Goal: Information Seeking & Learning: Learn about a topic

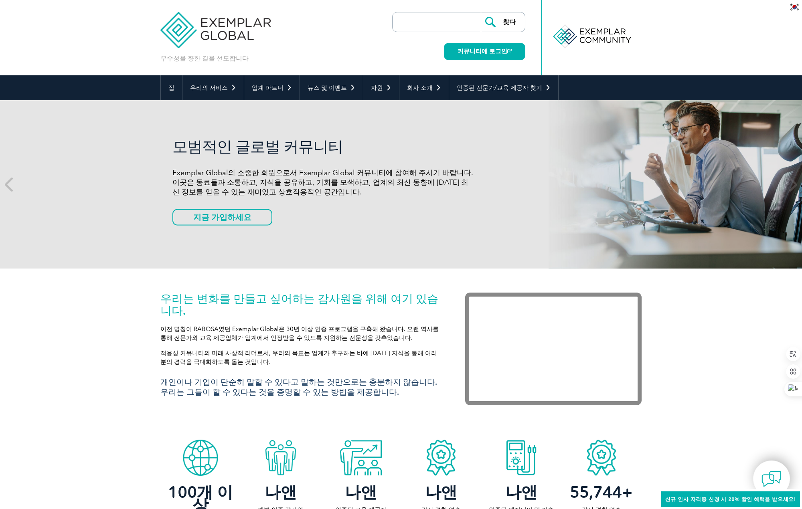
click at [223, 31] on img at bounding box center [215, 24] width 110 height 48
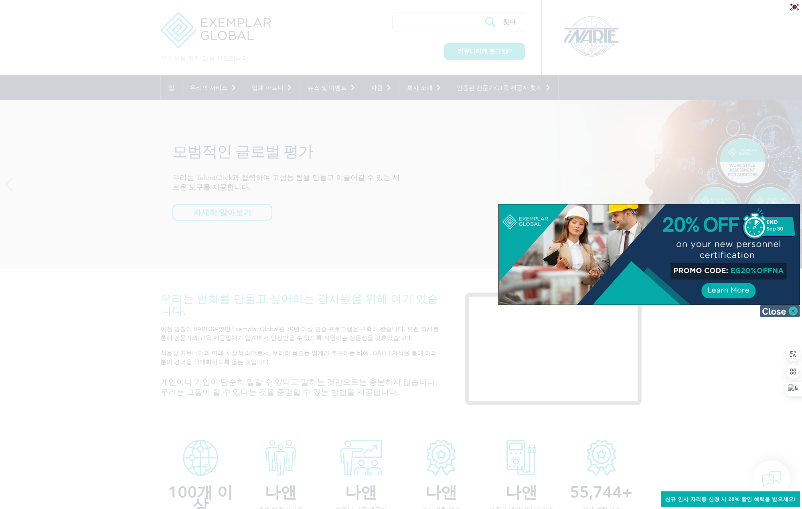
click at [793, 311] on img at bounding box center [780, 311] width 40 height 12
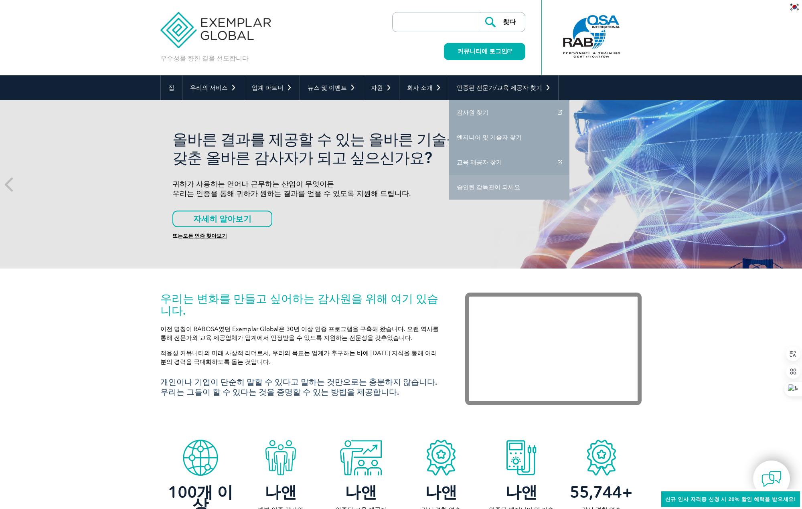
click at [486, 187] on font "승인된 감독관이 되세요" at bounding box center [488, 187] width 63 height 7
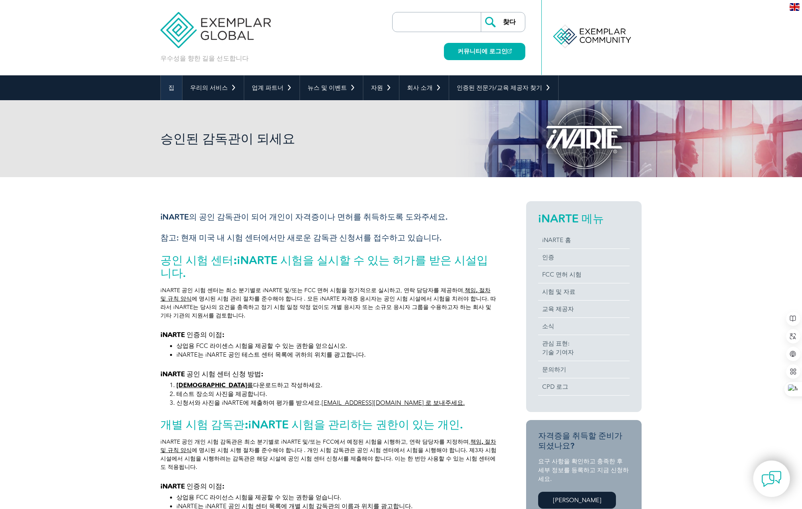
click at [171, 87] on font "집" at bounding box center [171, 87] width 6 height 7
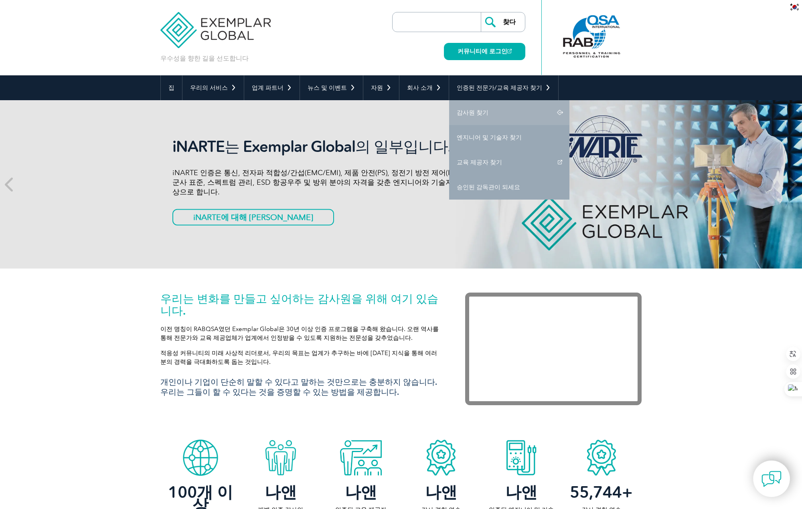
click at [498, 112] on link "감사원 찾기" at bounding box center [509, 112] width 120 height 25
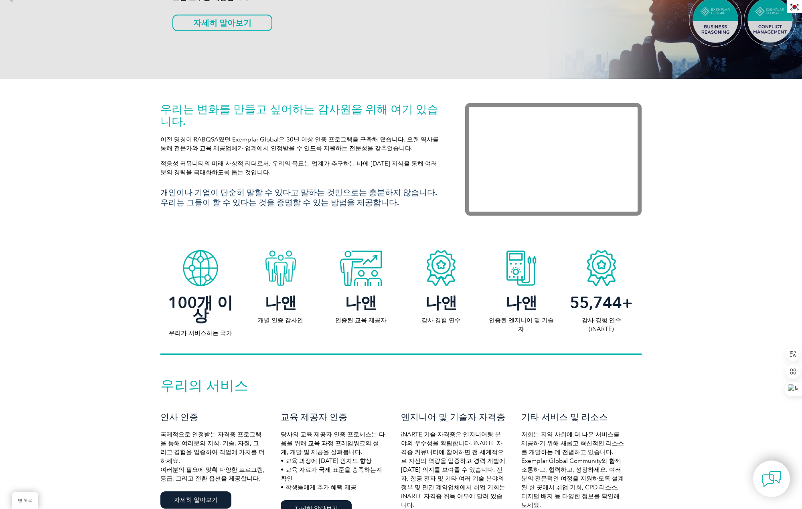
scroll to position [281, 0]
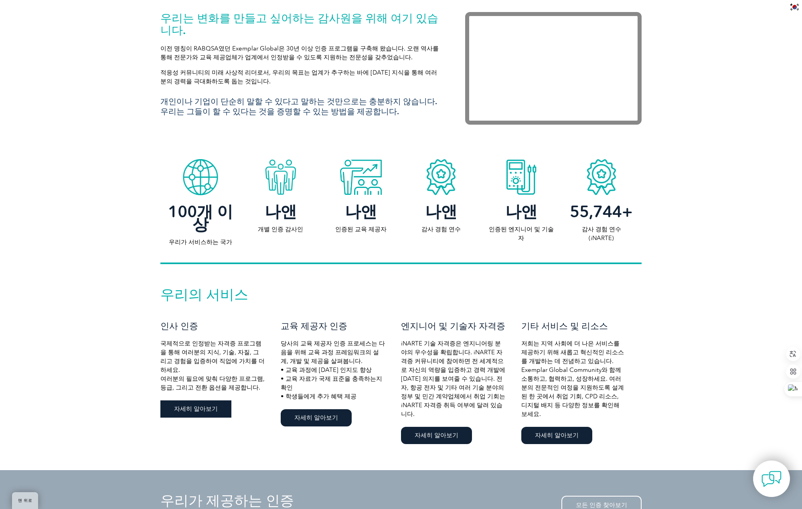
click at [207, 405] on font "자세히 알아보기" at bounding box center [196, 408] width 44 height 7
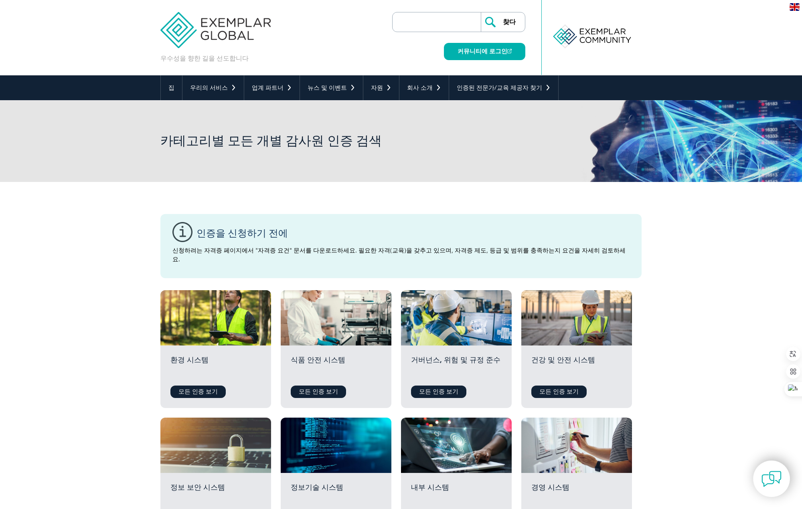
click at [432, 24] on input "search" at bounding box center [439, 21] width 84 height 19
type input "자격"
click at [490, 21] on input "찾다" at bounding box center [503, 21] width 44 height 19
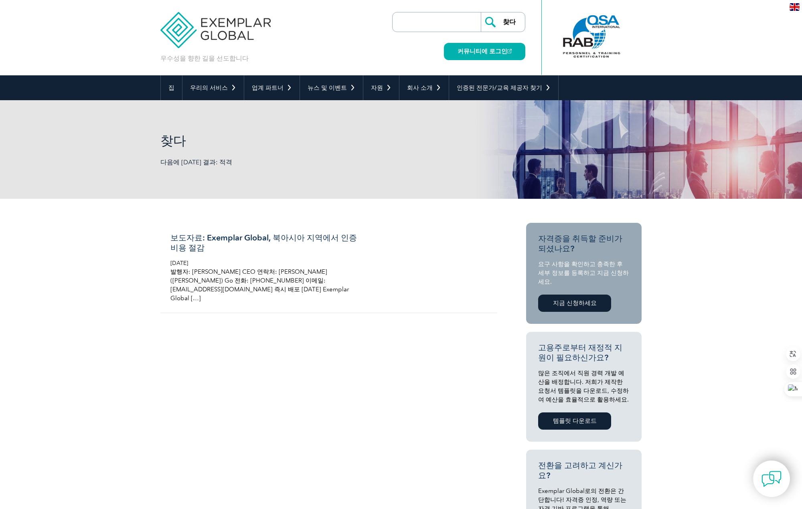
click at [583, 28] on div at bounding box center [592, 36] width 80 height 44
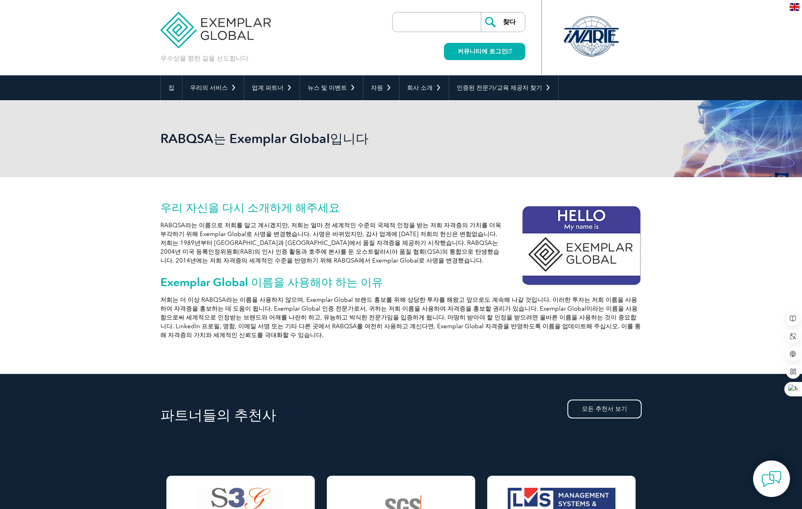
click at [207, 33] on img at bounding box center [215, 24] width 110 height 48
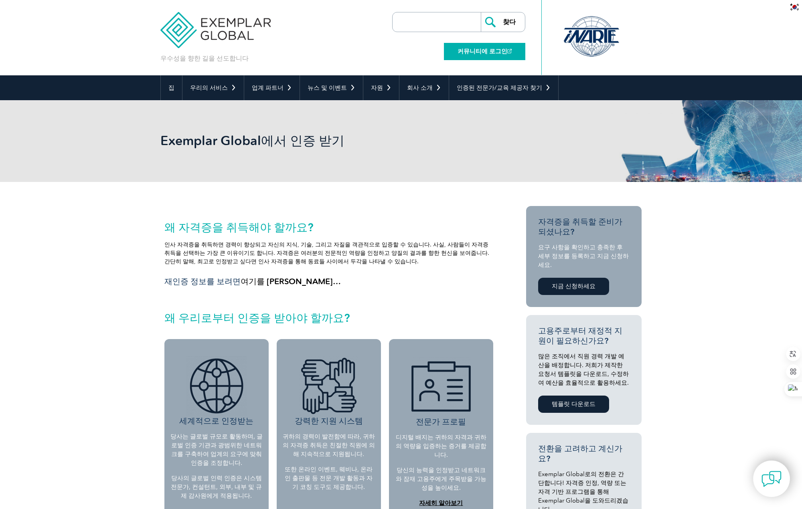
click at [507, 53] on font "커뮤니티에 로그인" at bounding box center [483, 51] width 50 height 7
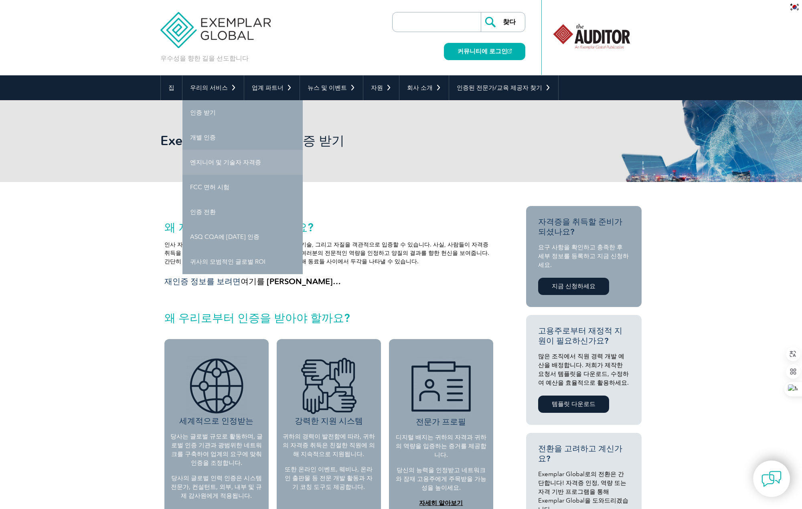
click at [211, 160] on font "엔지니어 및 기술자 자격증" at bounding box center [225, 162] width 71 height 7
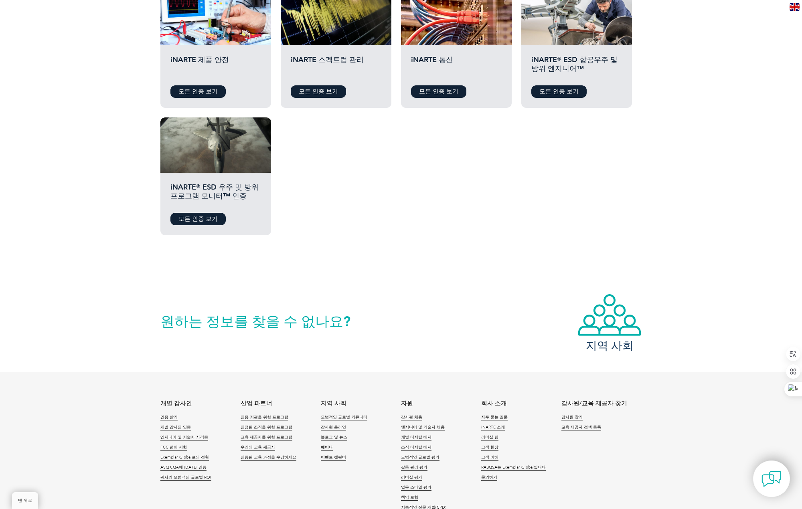
scroll to position [441, 0]
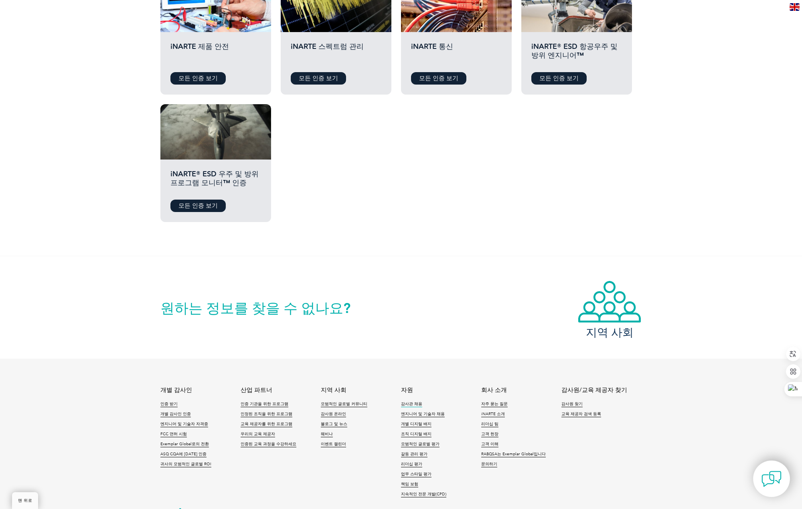
click at [413, 402] on font "감사관 채용" at bounding box center [411, 404] width 21 height 5
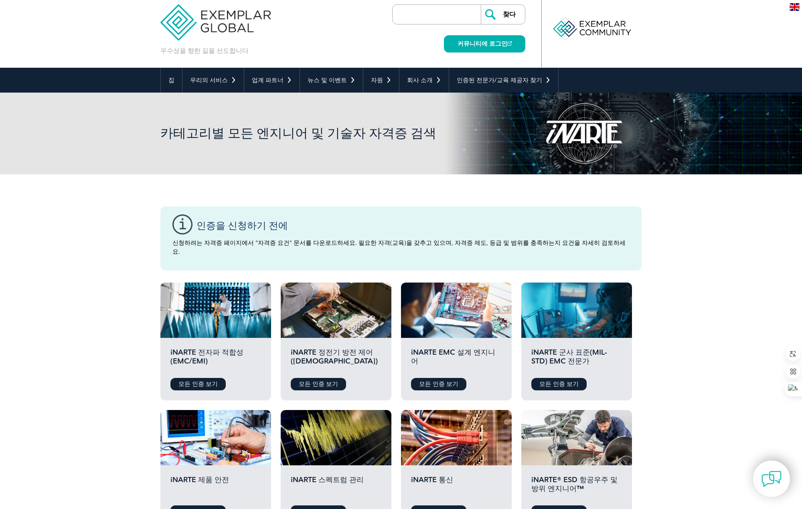
scroll to position [0, 0]
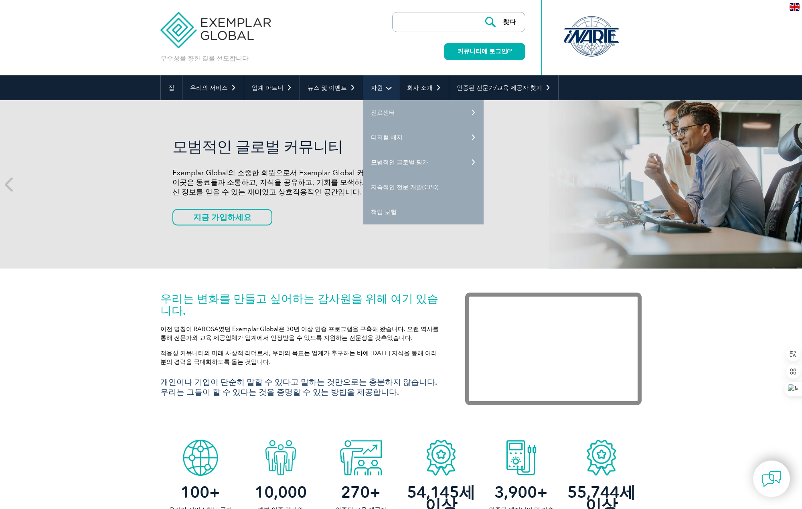
click at [371, 85] on font "자원" at bounding box center [377, 87] width 12 height 7
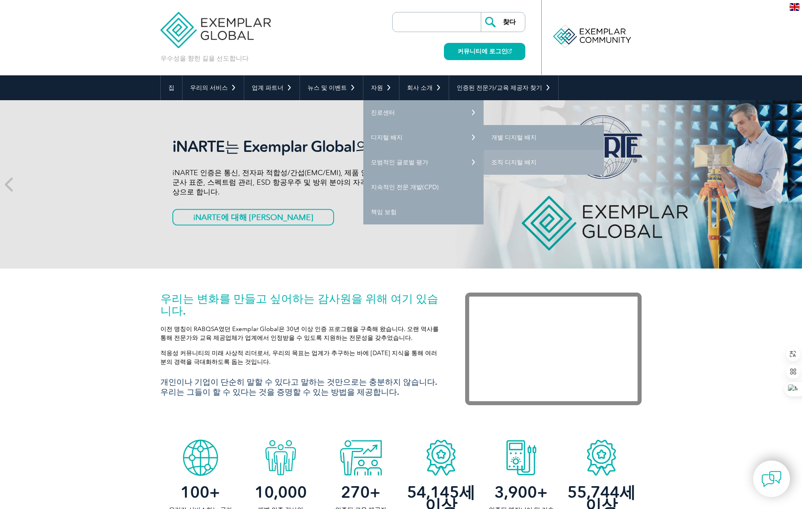
click at [503, 136] on font "개별 디지털 배지" at bounding box center [513, 137] width 45 height 7
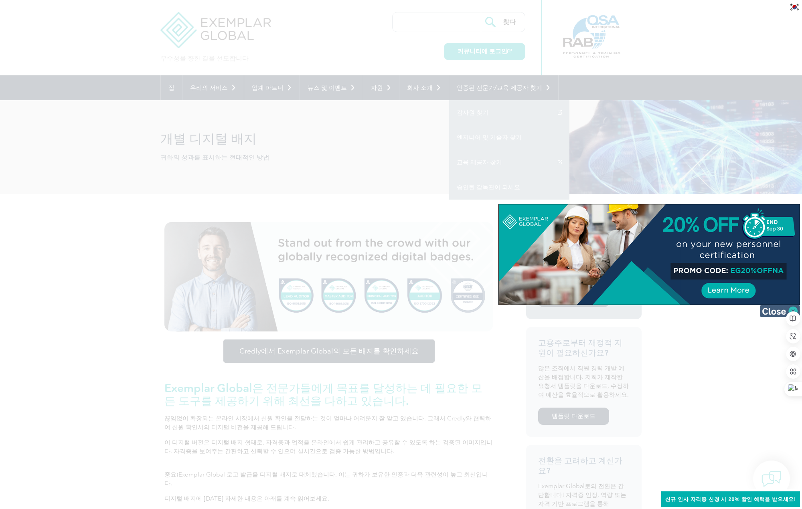
click at [771, 314] on img at bounding box center [780, 311] width 40 height 12
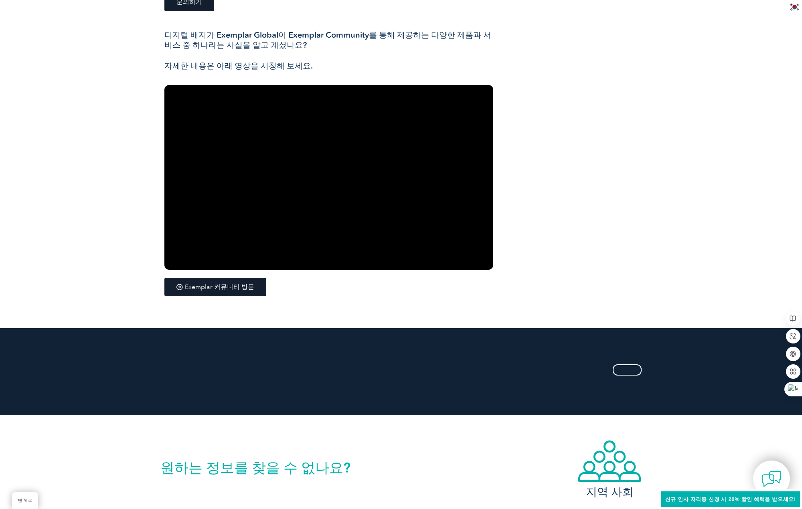
scroll to position [1400, 0]
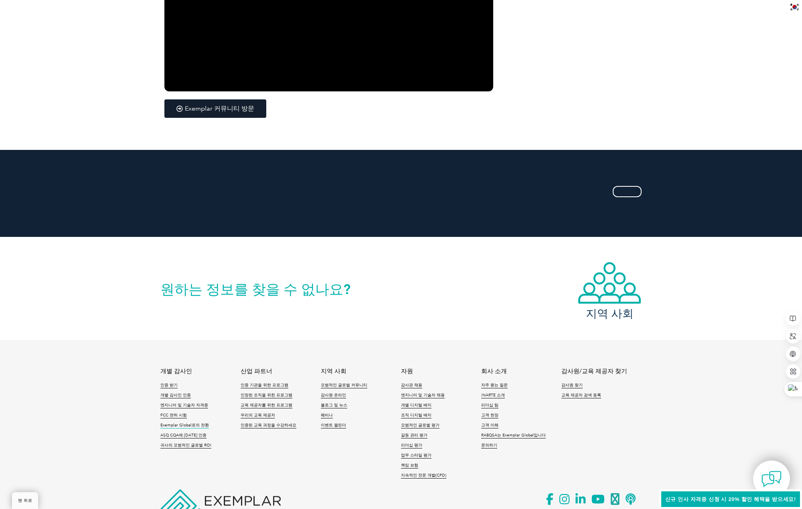
click at [183, 423] on font "Exemplar Global로의 전환" at bounding box center [184, 425] width 49 height 5
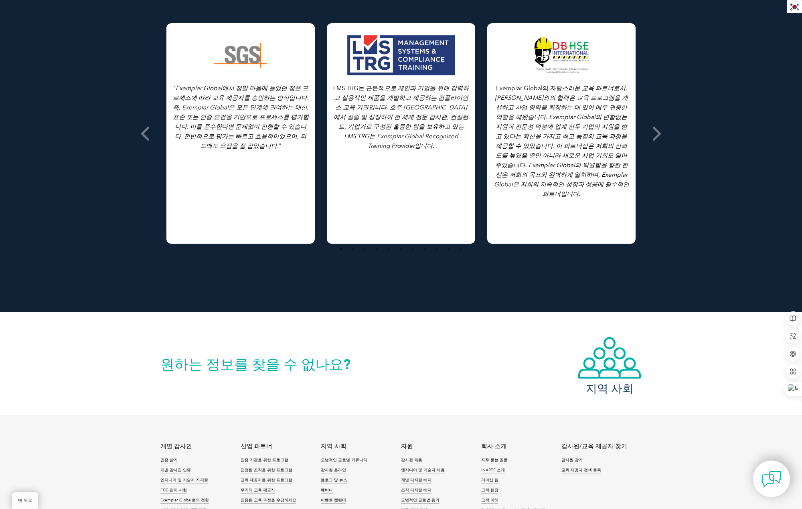
scroll to position [704, 0]
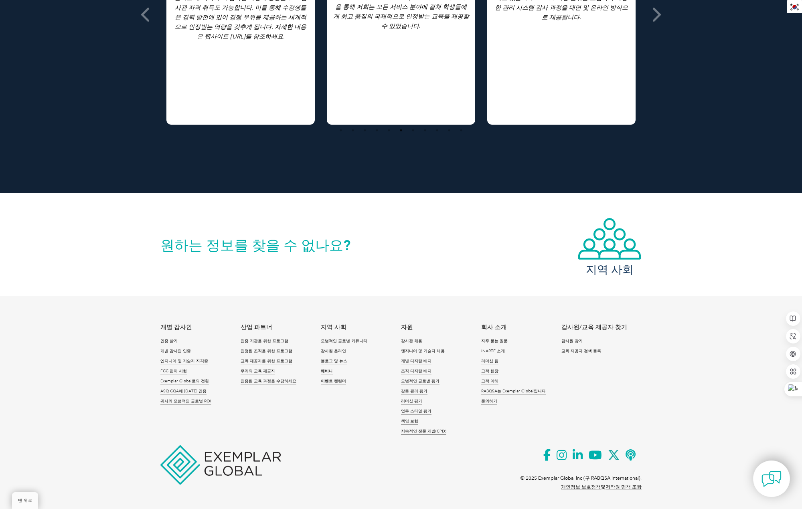
click at [169, 351] on font "개별 감사인 인증" at bounding box center [175, 351] width 30 height 5
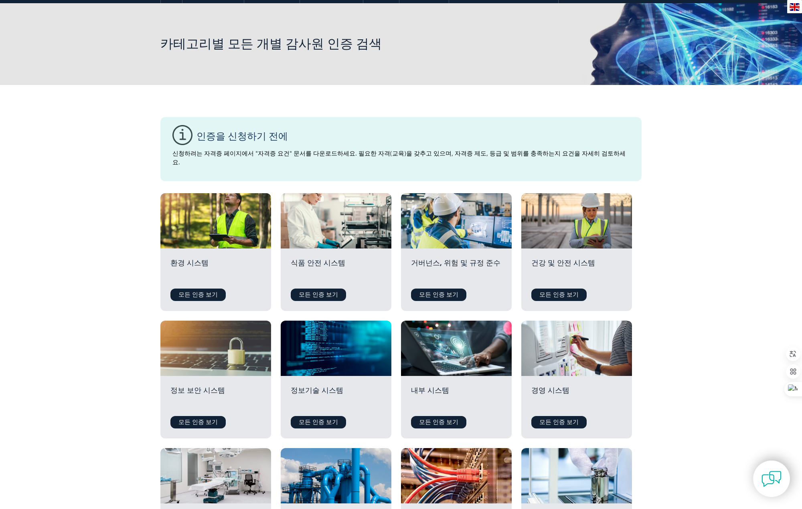
scroll to position [120, 0]
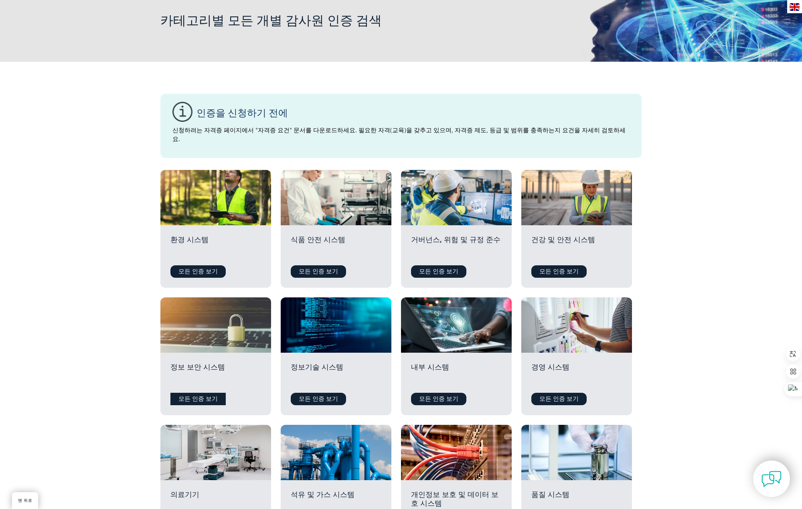
click at [200, 395] on font "모든 인증 보기" at bounding box center [197, 398] width 39 height 7
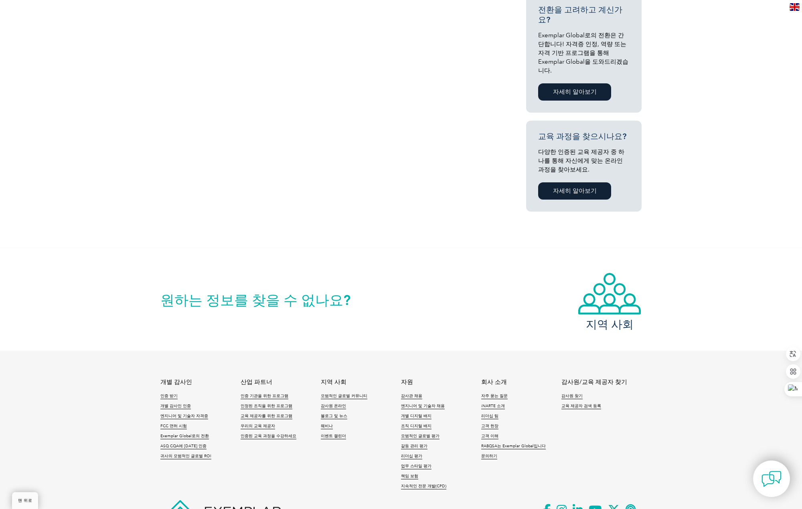
scroll to position [470, 0]
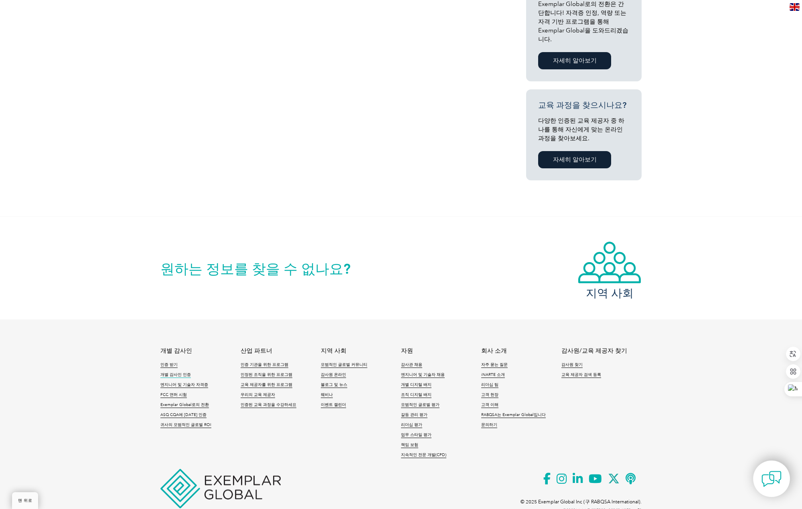
click at [166, 373] on font "개별 감사인 인증" at bounding box center [175, 375] width 30 height 5
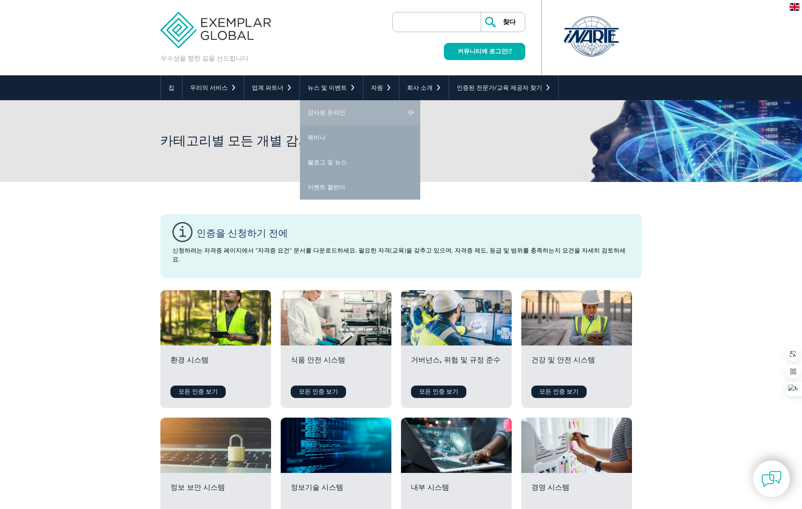
click at [323, 113] on font "감사원 온라인" at bounding box center [327, 112] width 38 height 7
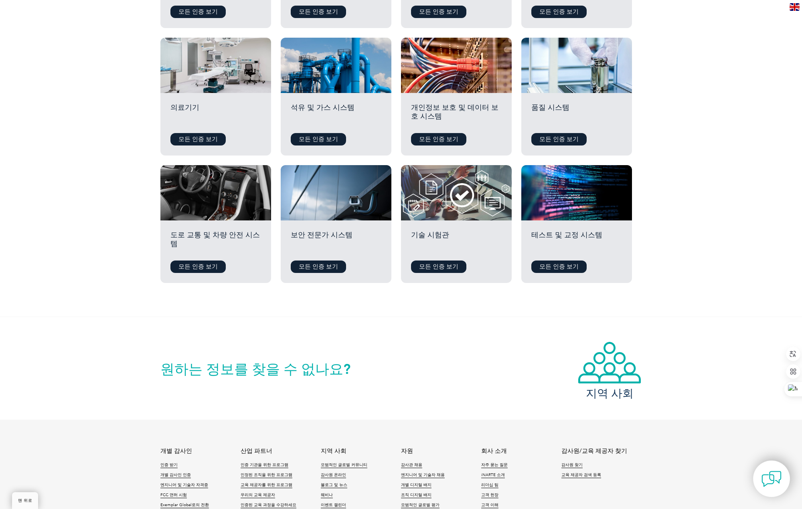
scroll to position [627, 0]
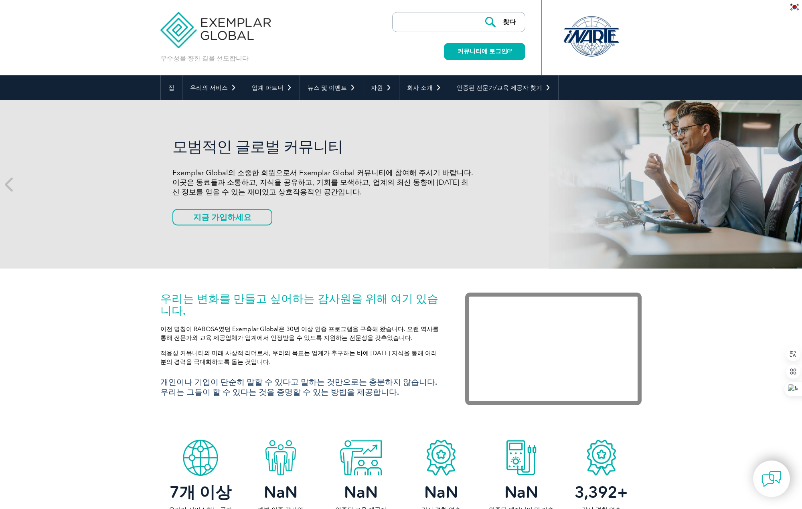
scroll to position [16, 0]
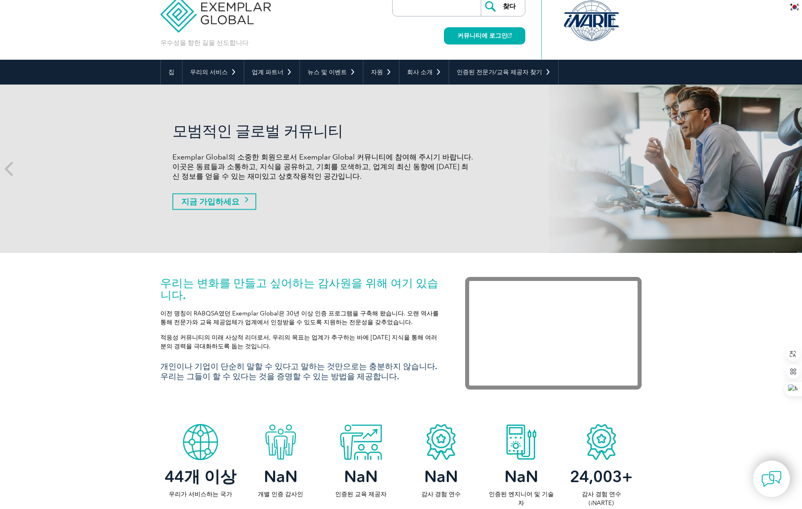
drag, startPoint x: 0, startPoint y: 0, endPoint x: 207, endPoint y: 199, distance: 287.3
click at [207, 199] on font "지금 가입하세요" at bounding box center [210, 202] width 58 height 10
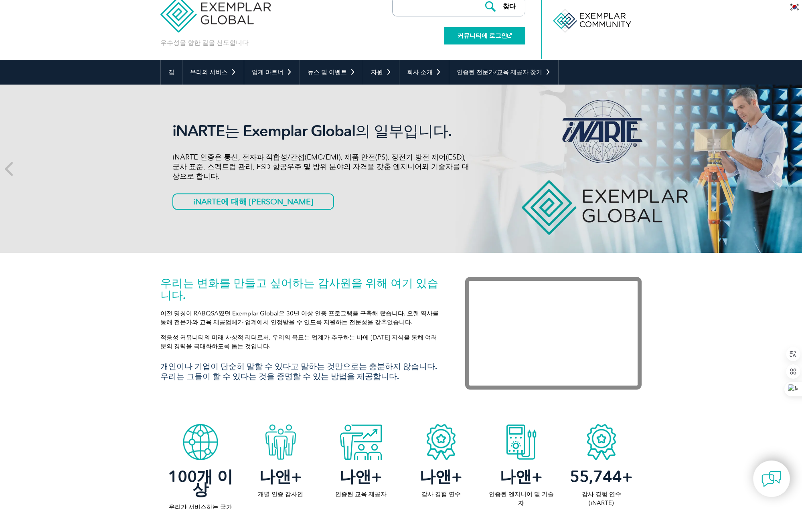
click at [478, 38] on font "커뮤니티에 로그인" at bounding box center [483, 35] width 50 height 7
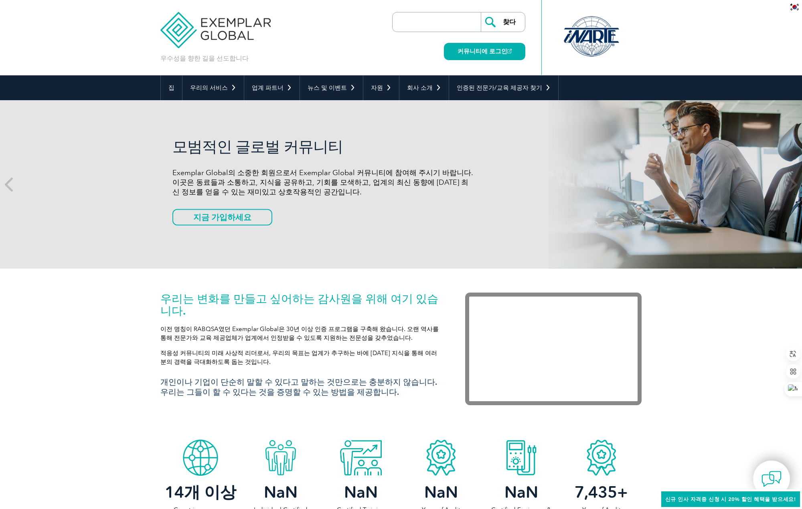
click at [499, 54] on font "커뮤니티에 로그인" at bounding box center [483, 51] width 50 height 7
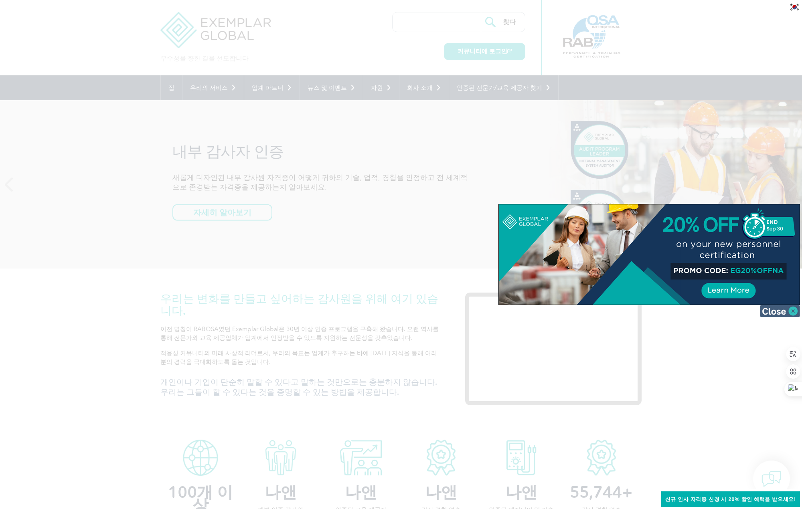
click at [764, 312] on img at bounding box center [780, 311] width 40 height 12
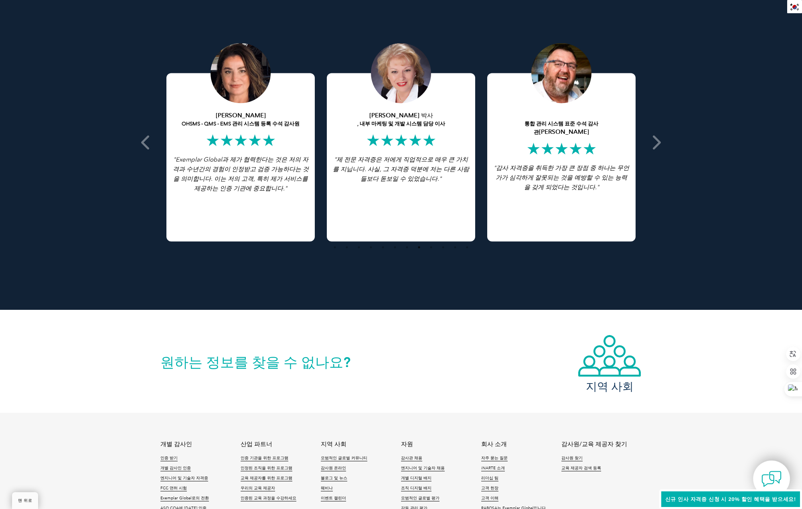
scroll to position [1624, 0]
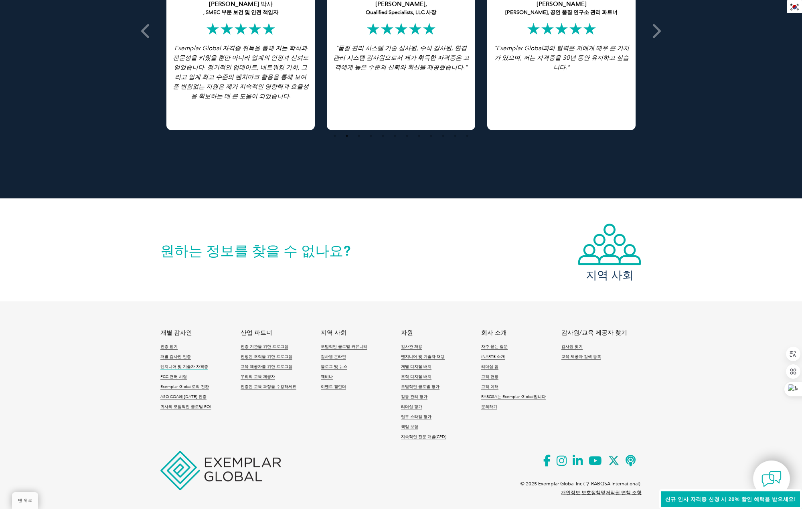
click at [192, 365] on font "엔지니어 및 기술자 자격증" at bounding box center [184, 367] width 48 height 5
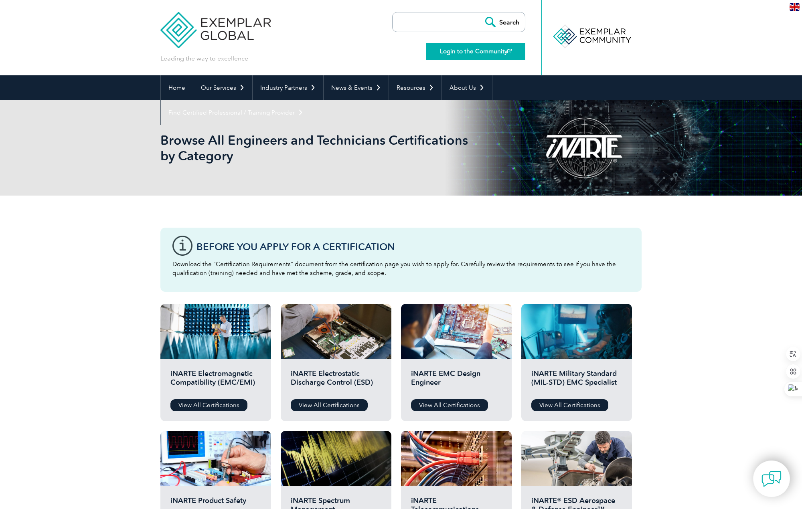
click at [505, 53] on link "Login to the Community" at bounding box center [475, 51] width 99 height 17
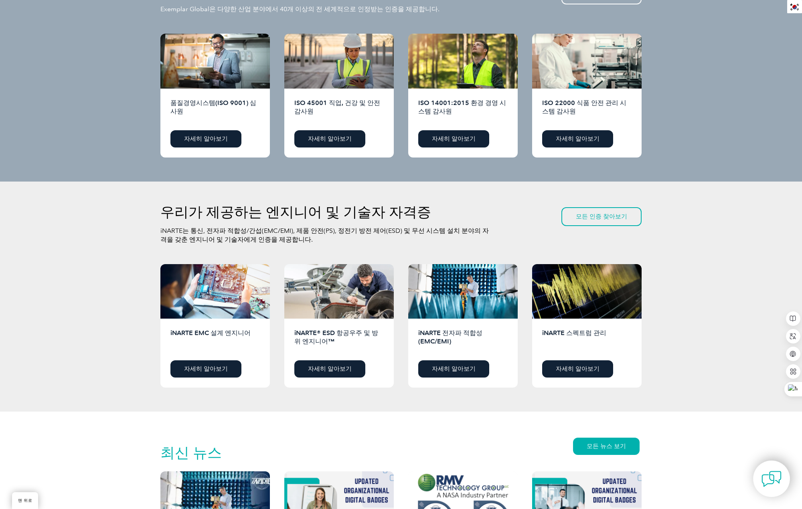
scroll to position [722, 0]
